Goal: Information Seeking & Learning: Understand process/instructions

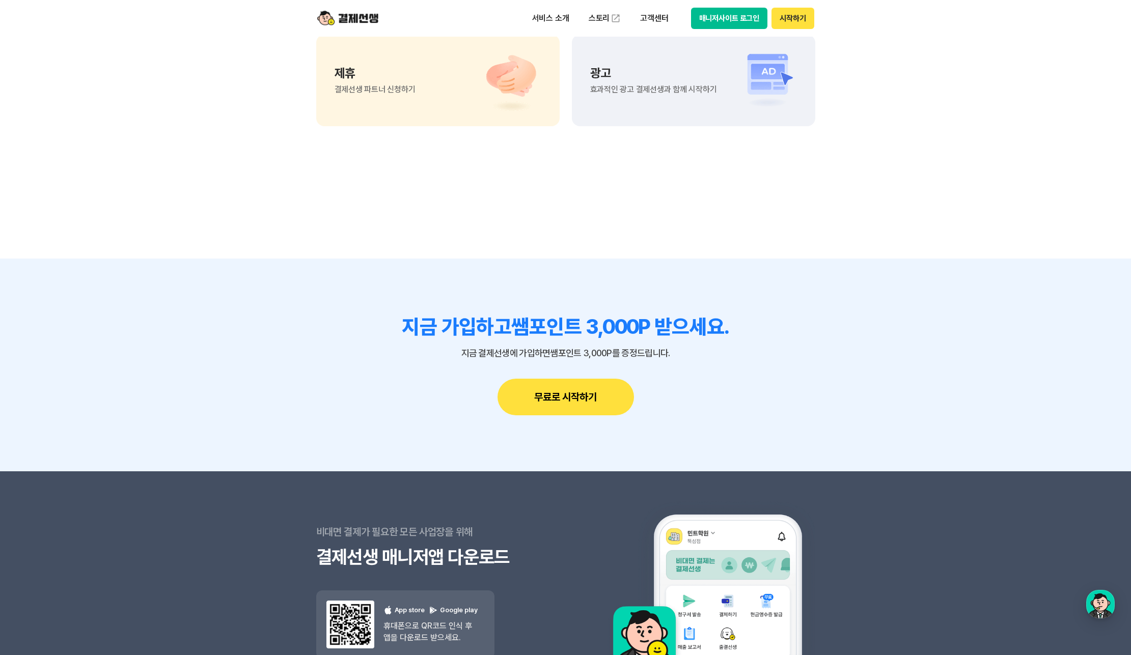
scroll to position [8931, 0]
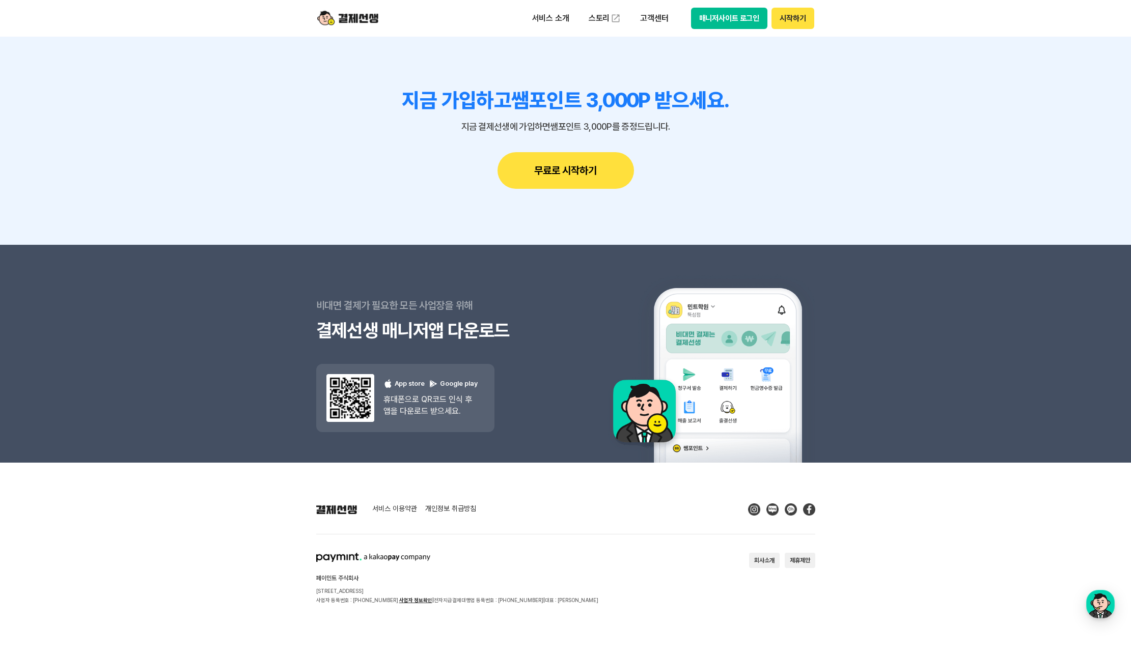
click at [393, 505] on link "서비스 이용약관" at bounding box center [394, 509] width 45 height 9
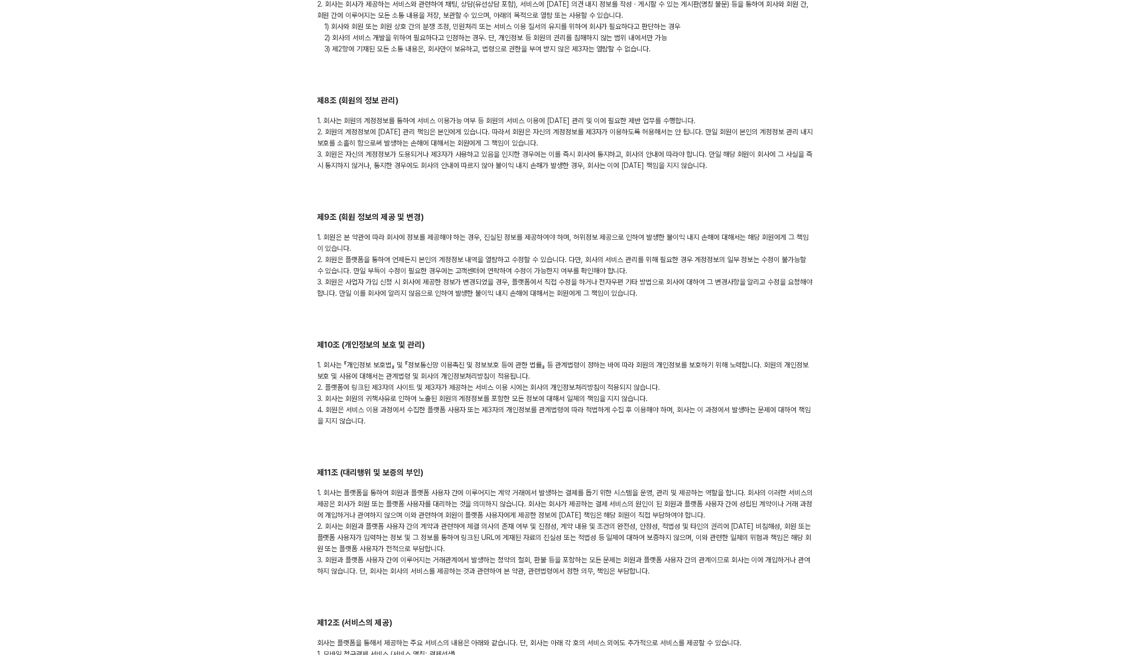
scroll to position [1360, 0]
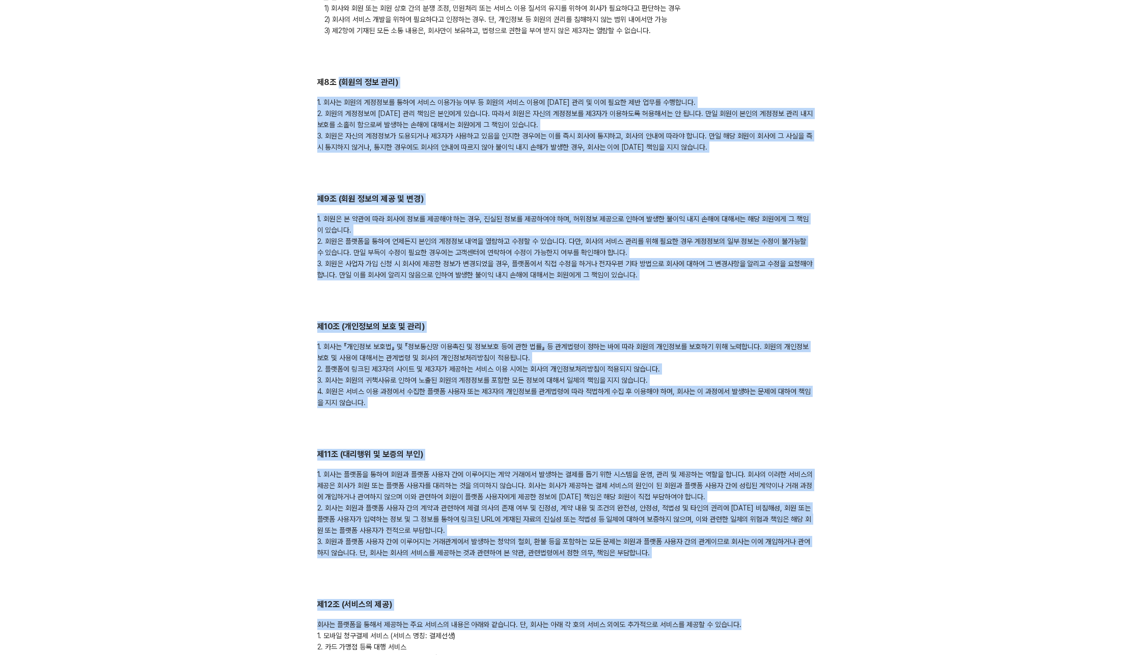
drag, startPoint x: 381, startPoint y: 129, endPoint x: 851, endPoint y: 613, distance: 674.8
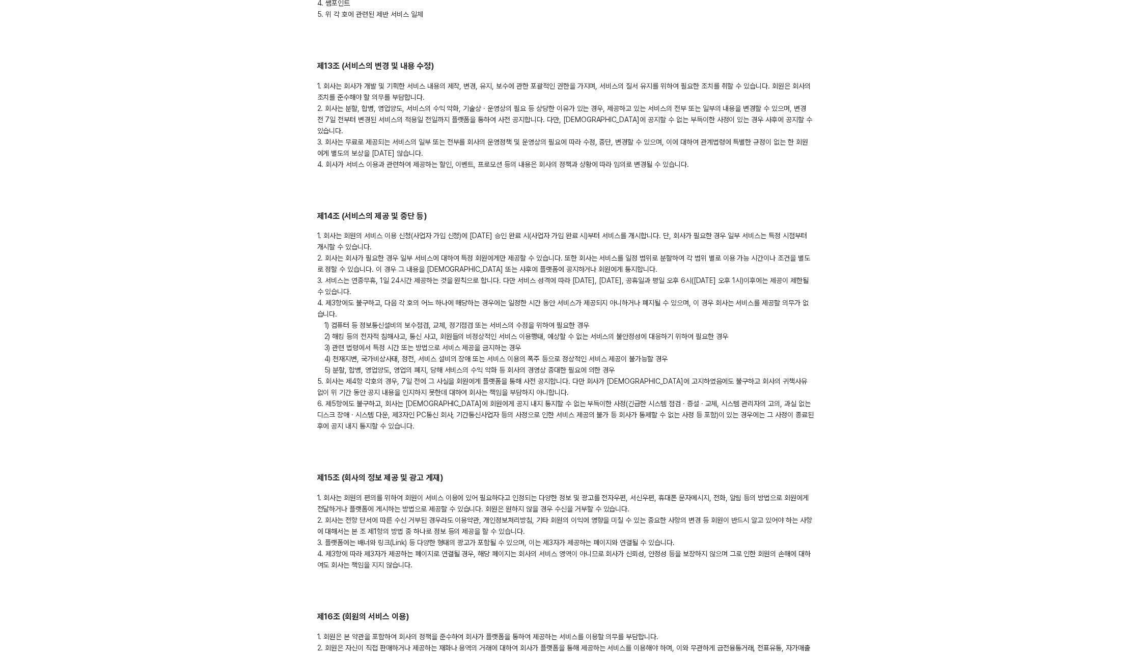
scroll to position [2027, 0]
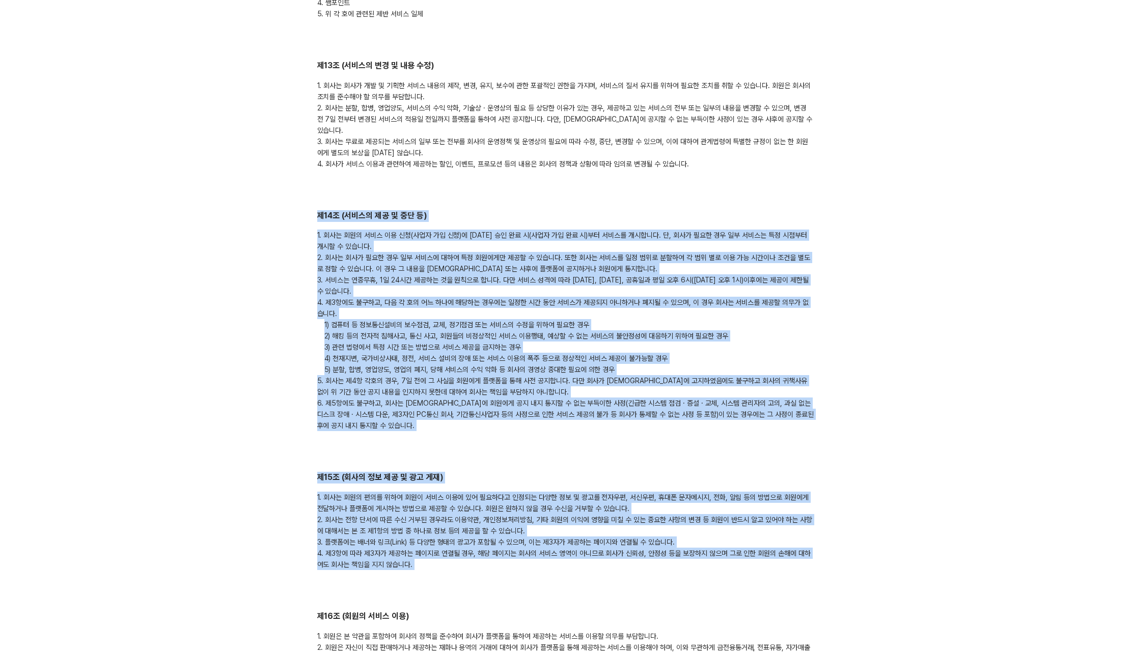
drag, startPoint x: 322, startPoint y: 172, endPoint x: 739, endPoint y: 572, distance: 577.3
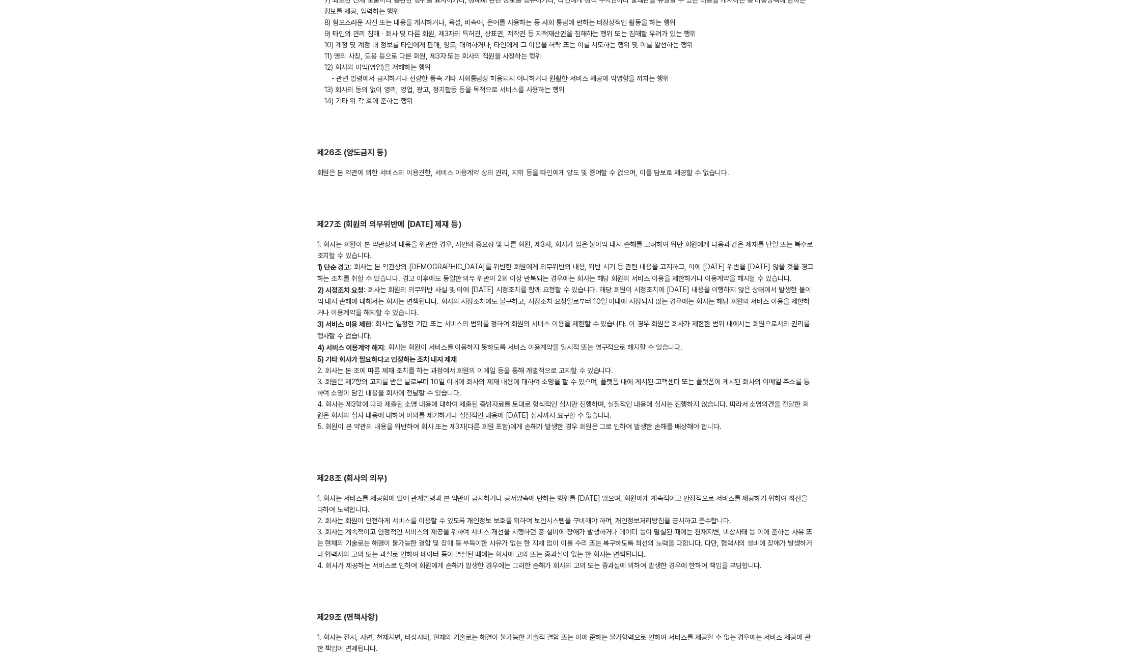
scroll to position [3802, 0]
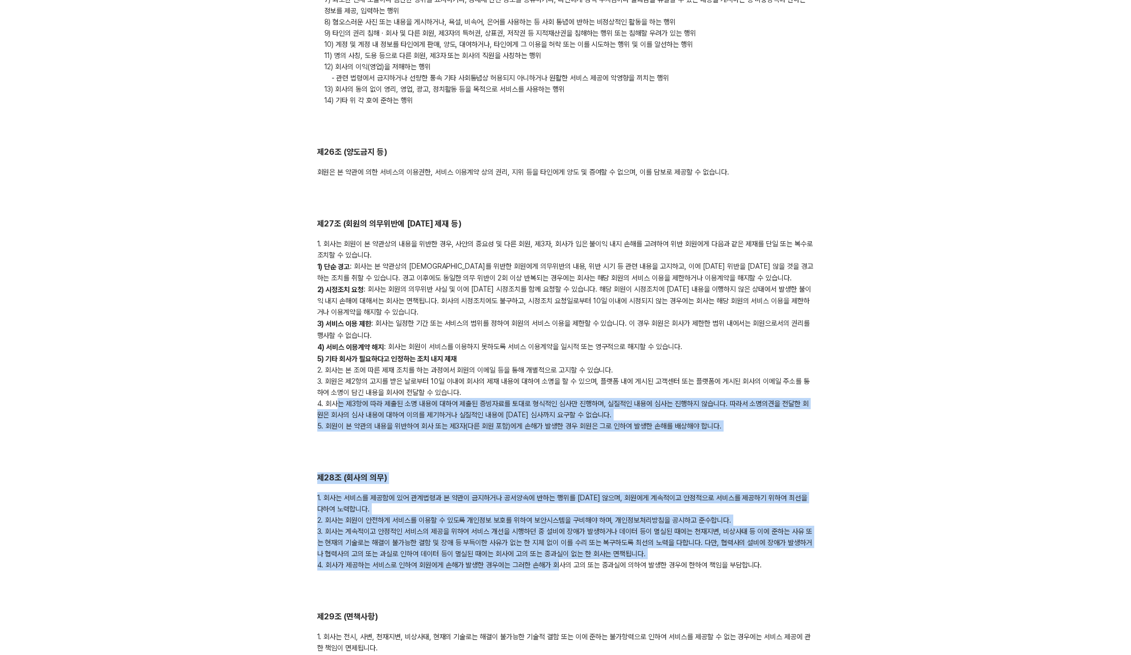
drag, startPoint x: 339, startPoint y: 379, endPoint x: 578, endPoint y: 550, distance: 293.8
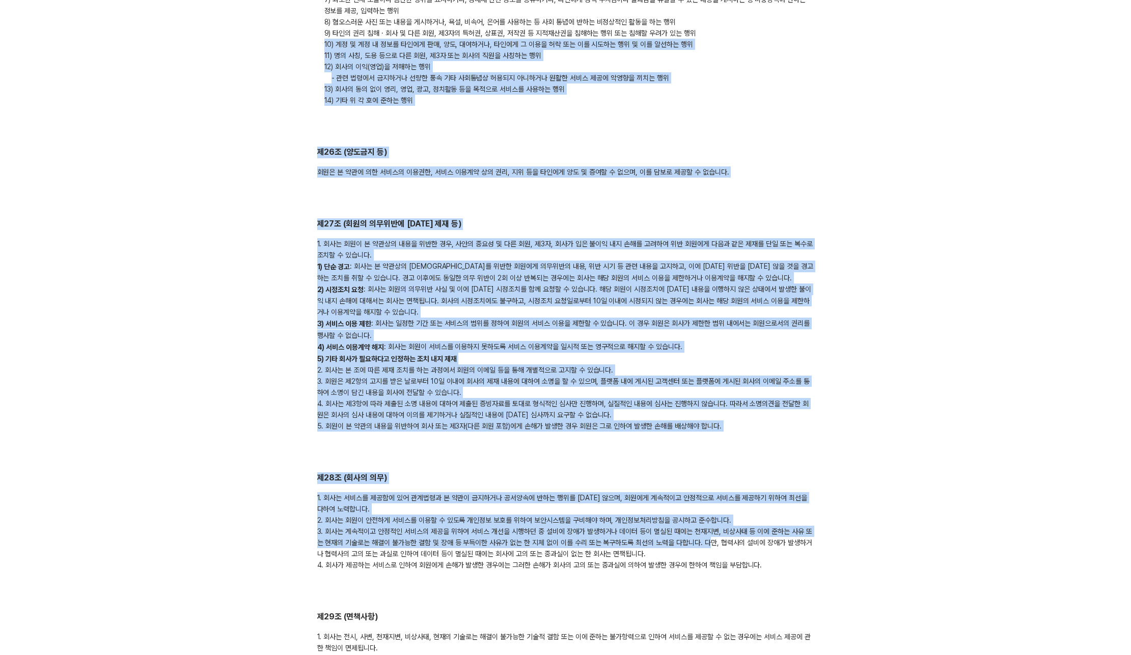
drag, startPoint x: 323, startPoint y: 19, endPoint x: 711, endPoint y: 525, distance: 637.3
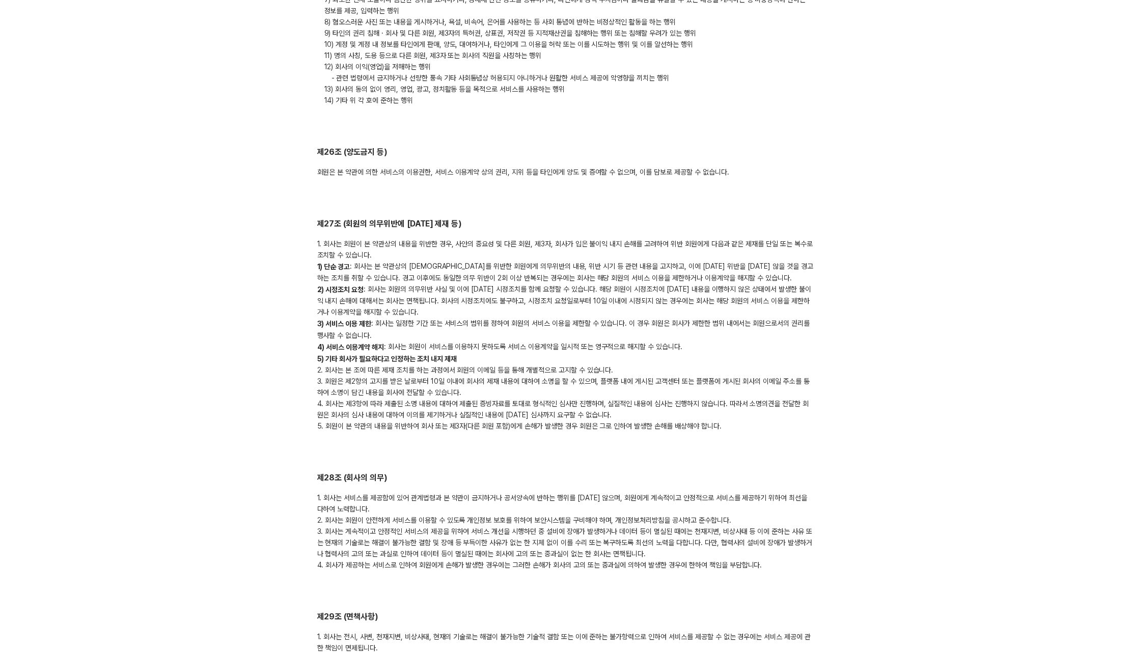
click at [712, 524] on div "1. 회사는 서비스를 제공함에 있어 관계법령과 본 약관이 금지하거나 공서양속에 반하는 행위를 하지 않으며, 회원에게 계속적이고 안정적으로 서비…" at bounding box center [565, 531] width 497 height 78
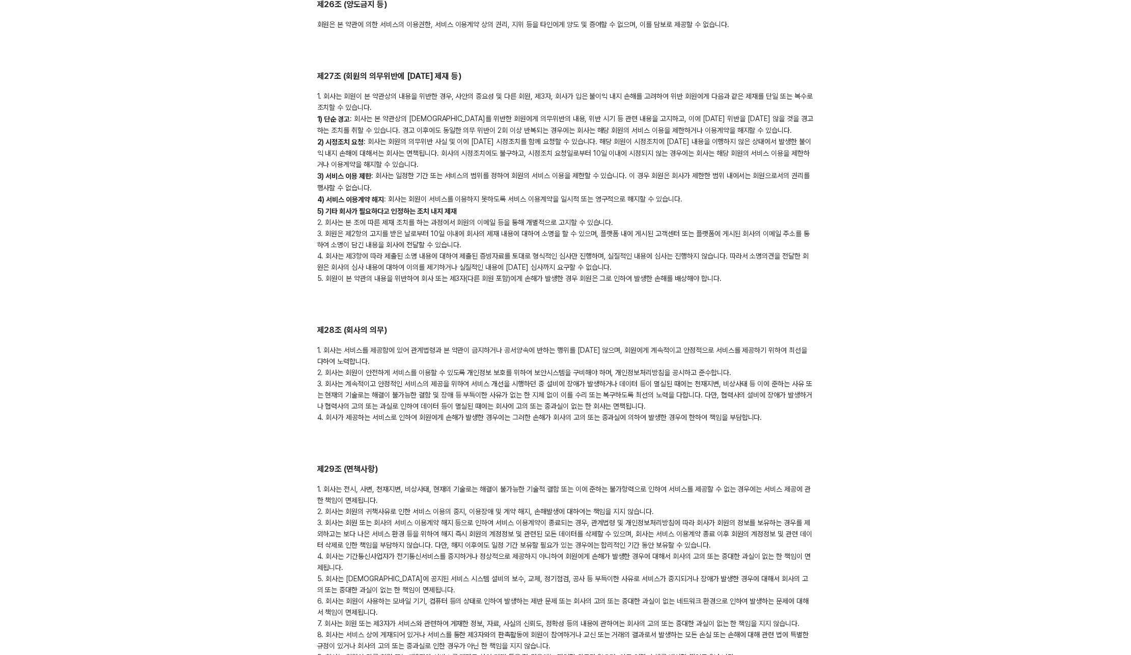
scroll to position [3963, 0]
